Goal: Check status

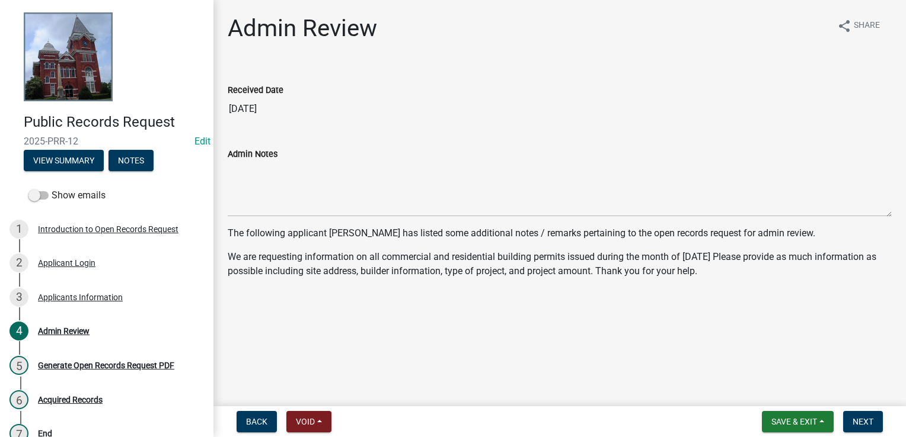
click at [538, 369] on main "Admin Review share Share Received Date [DATE] Admin Notes The following applica…" at bounding box center [559, 201] width 692 height 402
click at [88, 293] on div "Applicants Information" at bounding box center [80, 297] width 85 height 8
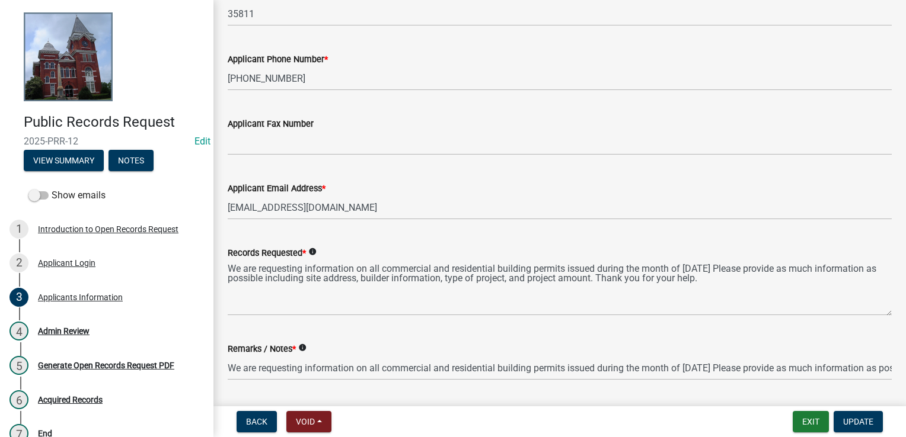
scroll to position [474, 0]
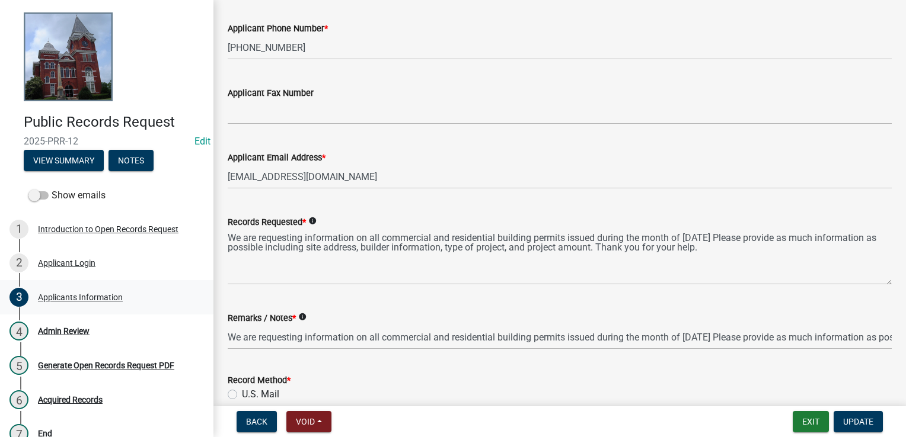
click at [53, 293] on div "Applicants Information" at bounding box center [80, 297] width 85 height 8
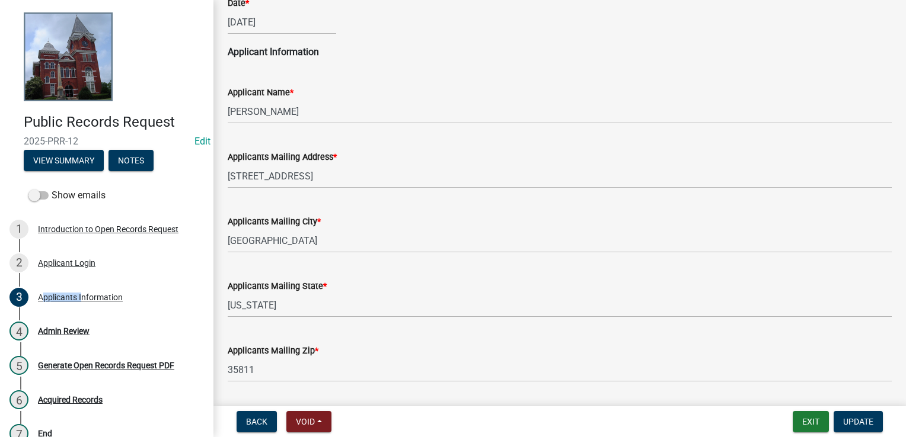
scroll to position [0, 0]
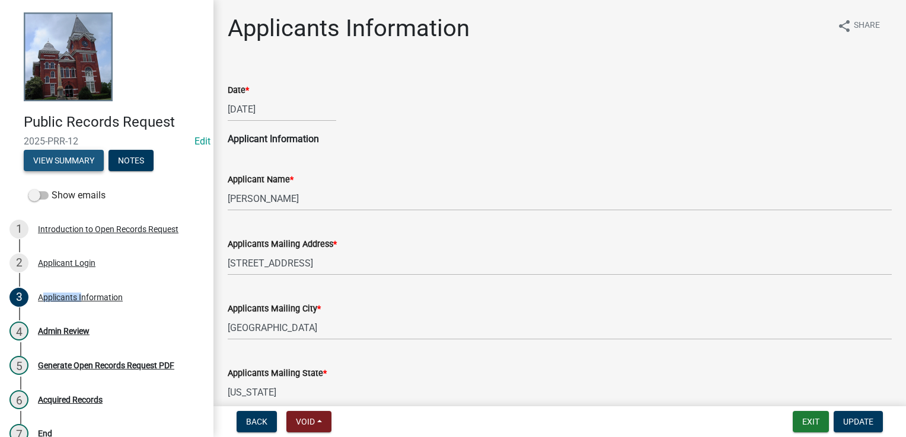
click at [84, 161] on button "View Summary" at bounding box center [64, 160] width 80 height 21
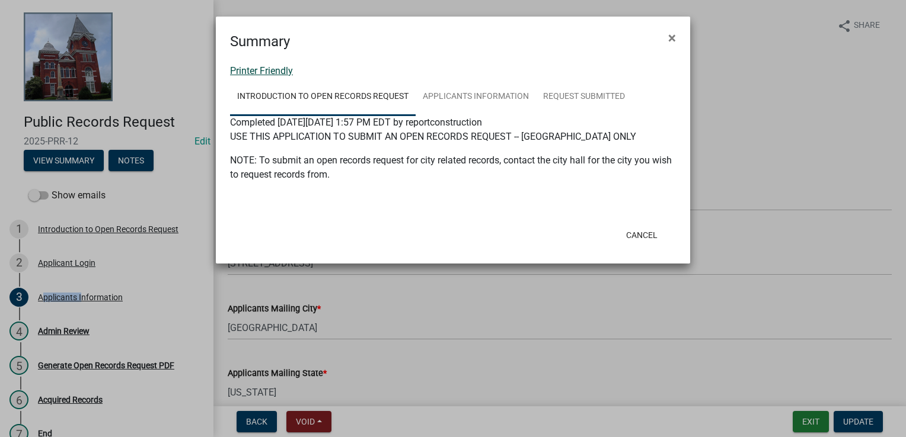
click at [251, 65] on link "Printer Friendly" at bounding box center [261, 70] width 63 height 11
click at [674, 37] on span "×" at bounding box center [672, 38] width 8 height 17
